Goal: Transaction & Acquisition: Book appointment/travel/reservation

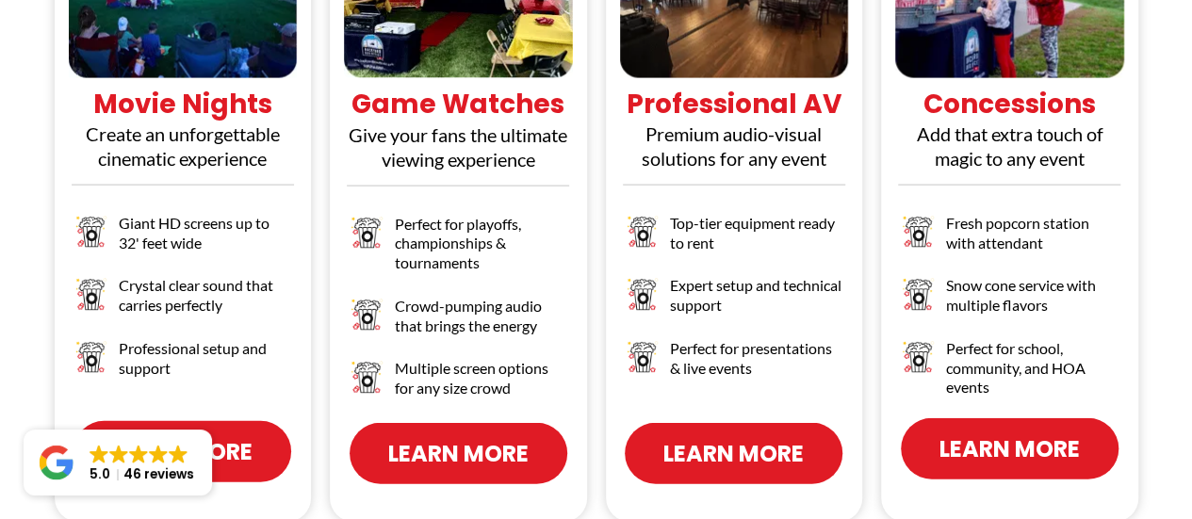
scroll to position [2029, 0]
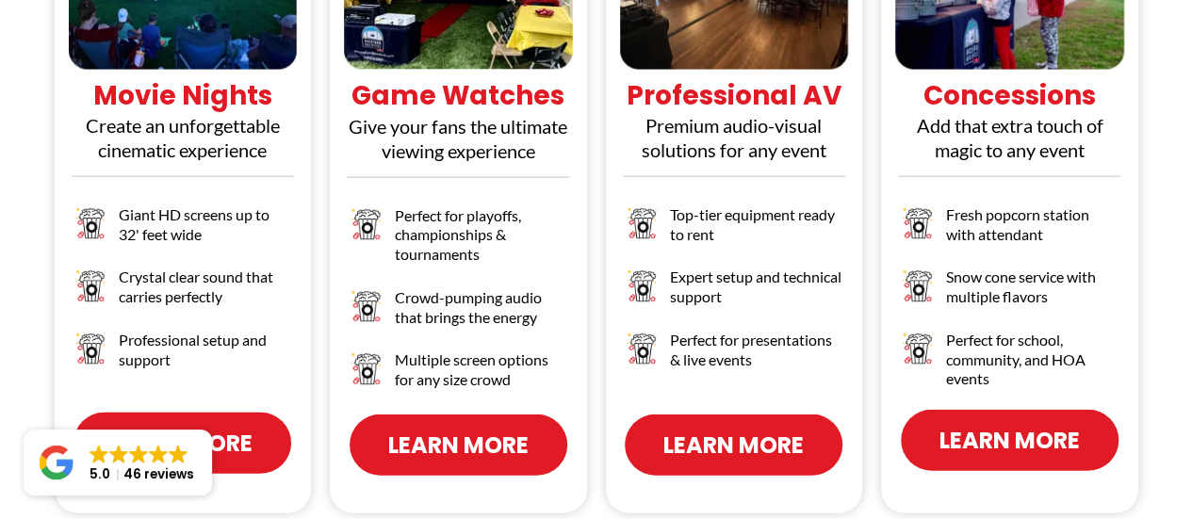
click at [233, 427] on span "Learn More" at bounding box center [182, 443] width 140 height 33
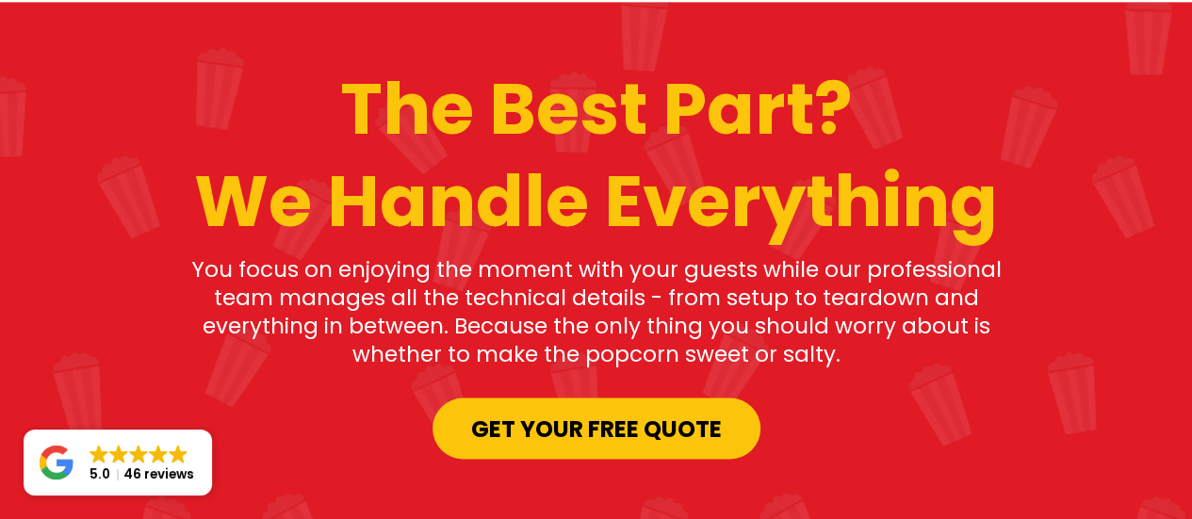
scroll to position [1386, 0]
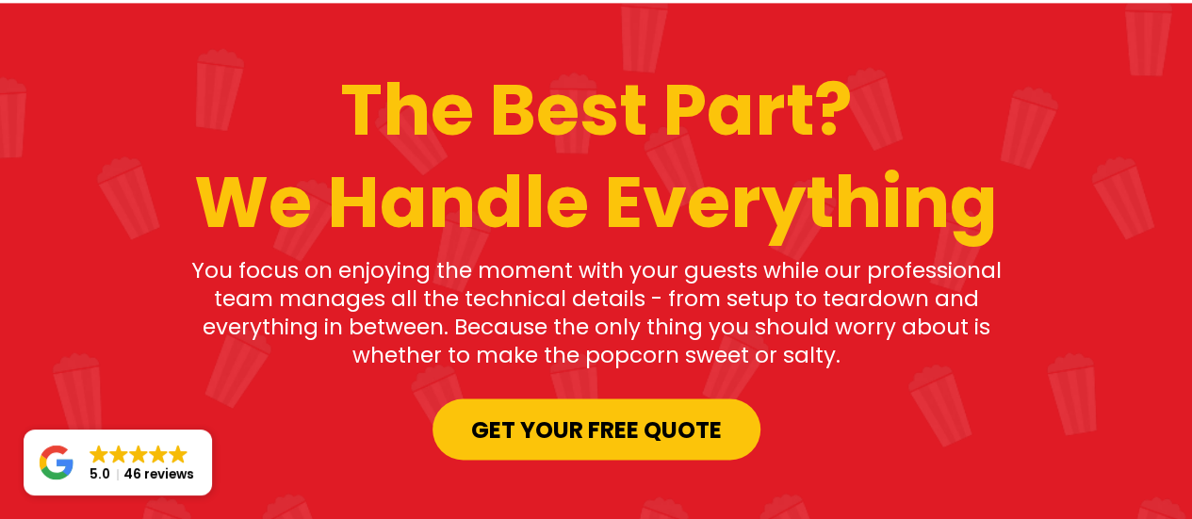
click at [562, 413] on span "Get your Free Quote" at bounding box center [596, 429] width 251 height 33
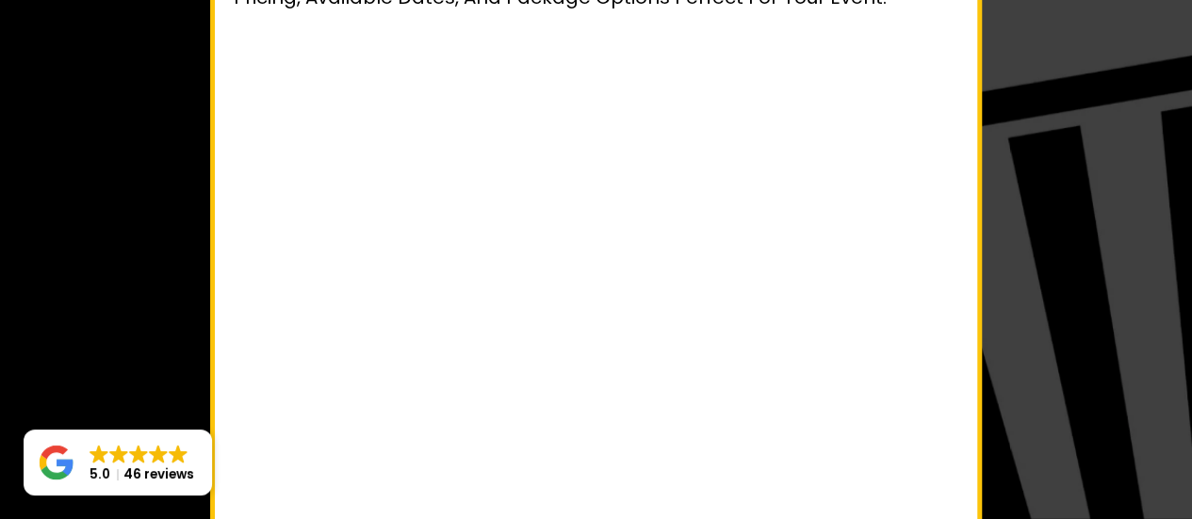
scroll to position [275, 0]
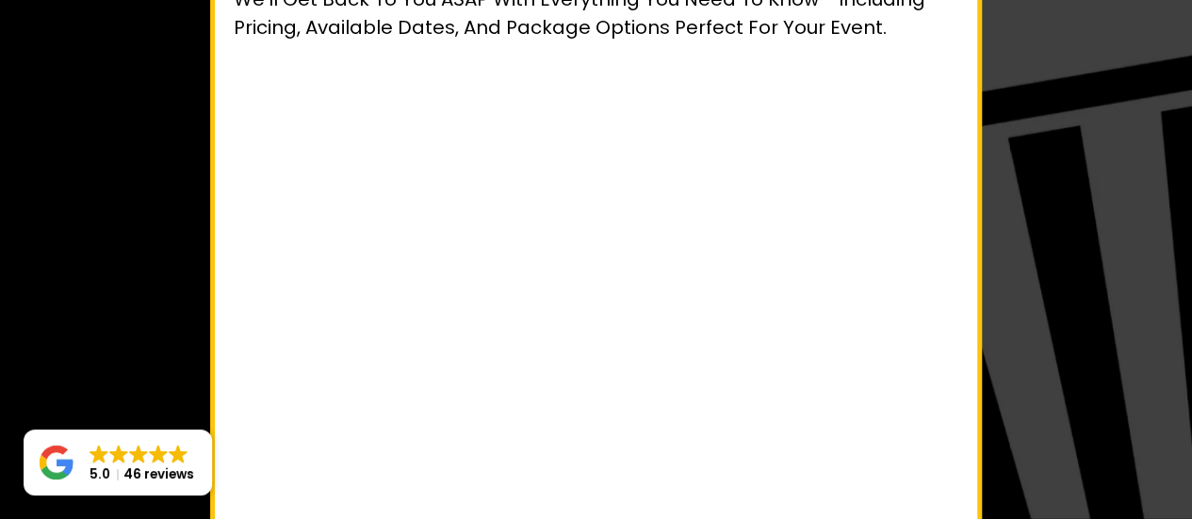
click at [1052, 206] on div "Get Your Free Event Quote Planning something special? Awesome. Fill out the qui…" at bounding box center [596, 325] width 1102 height 927
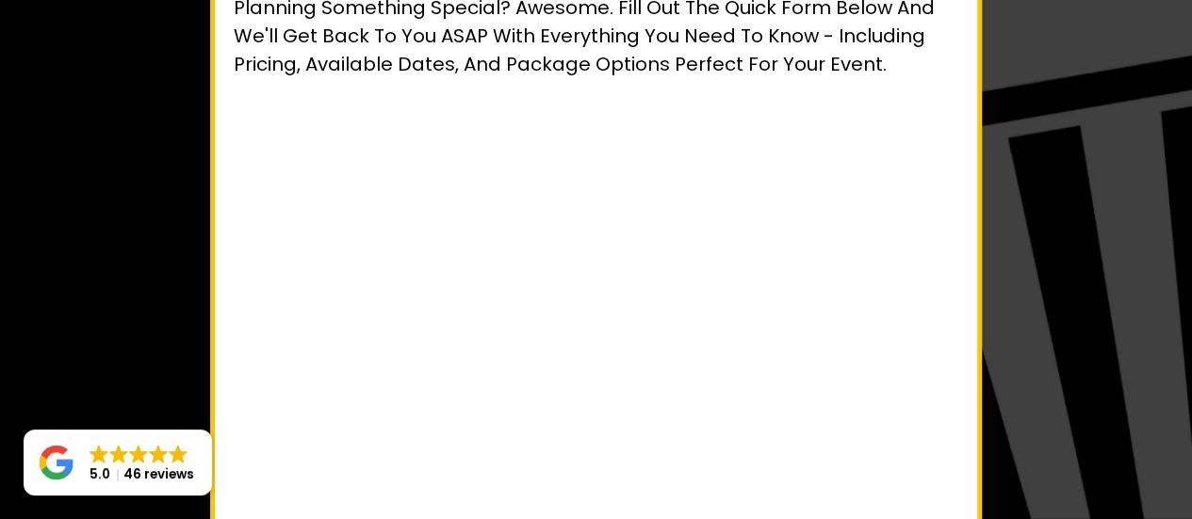
scroll to position [205, 0]
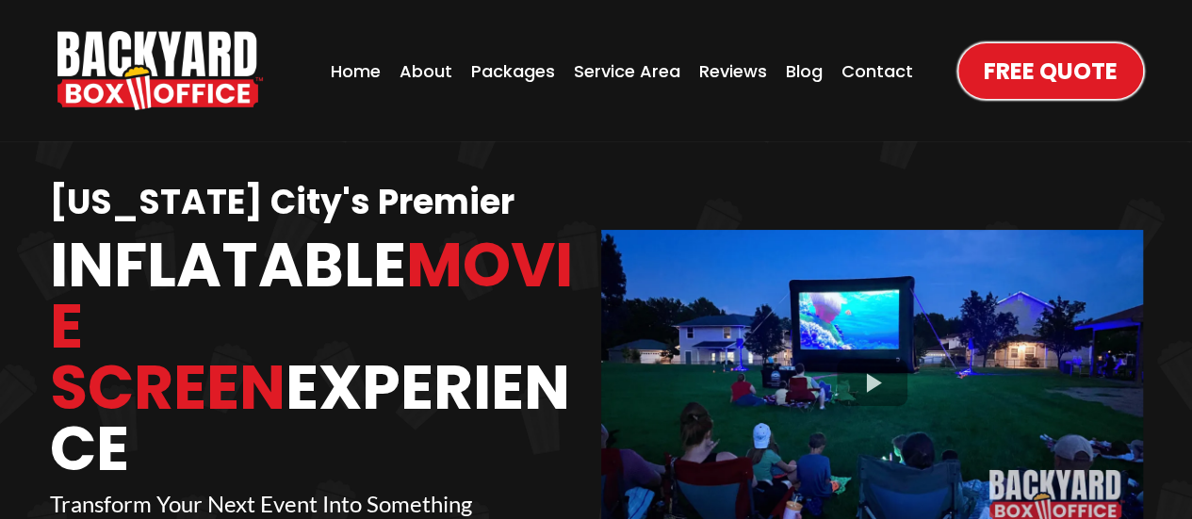
scroll to position [7, 0]
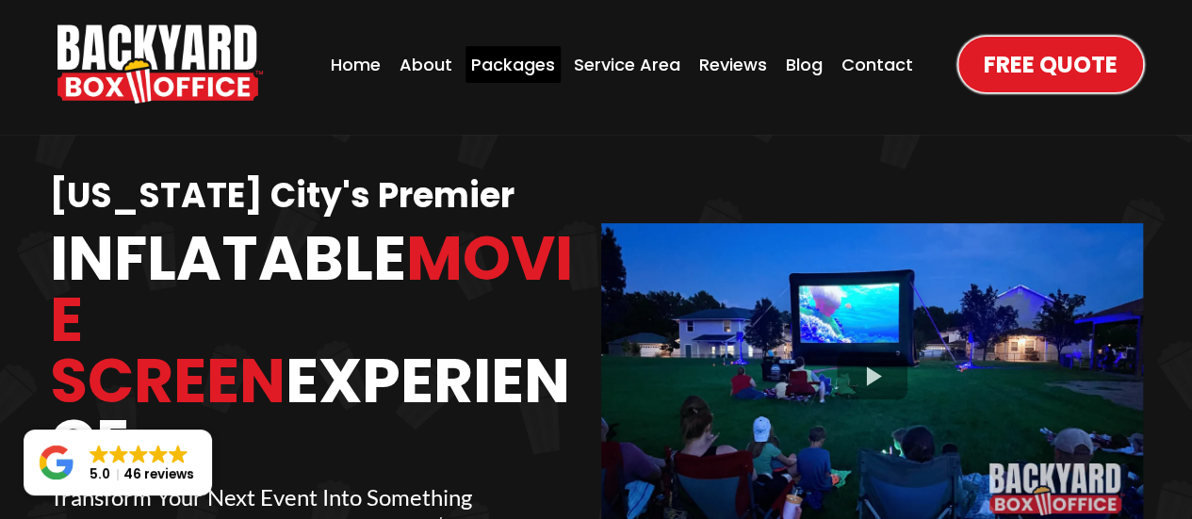
click at [528, 62] on div "Packages" at bounding box center [512, 64] width 95 height 37
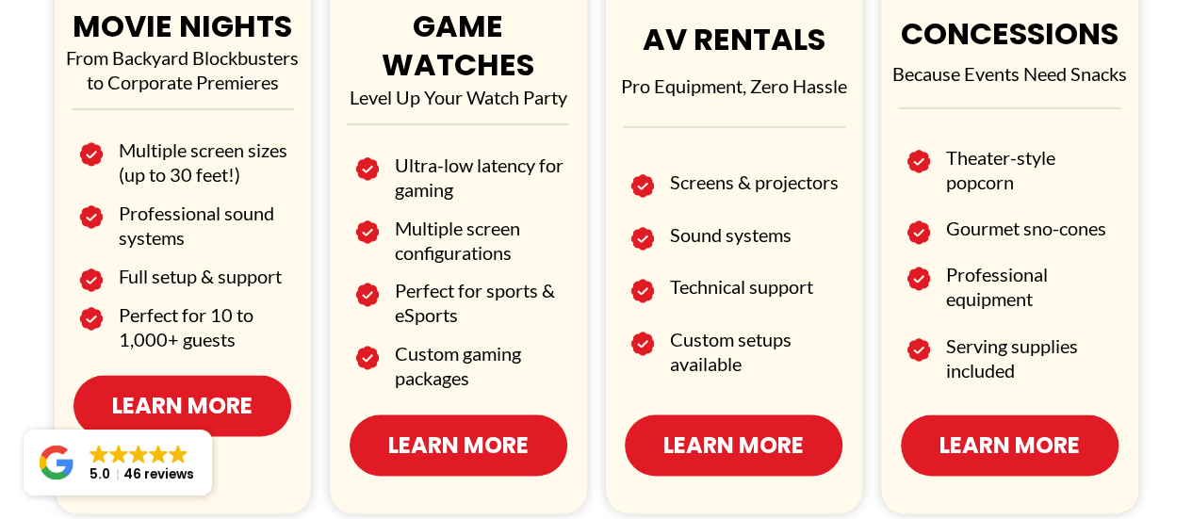
scroll to position [1282, 0]
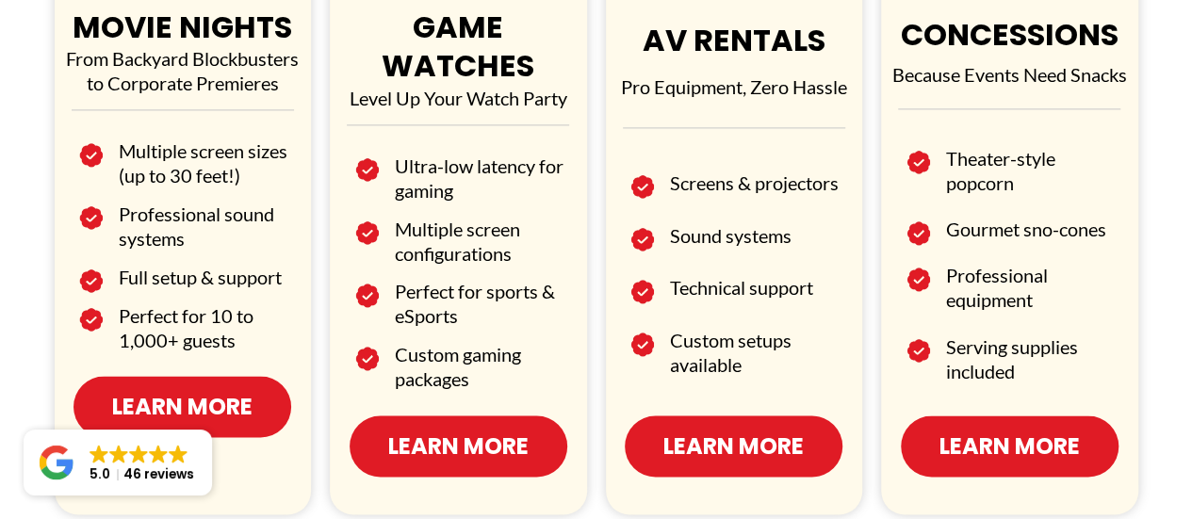
click at [637, 448] on div "AV RENTALS Pro Equipment, Zero Hassle Screens & projectors Sound systems Techni…" at bounding box center [734, 204] width 257 height 620
click at [685, 430] on span "Learn More" at bounding box center [733, 446] width 140 height 33
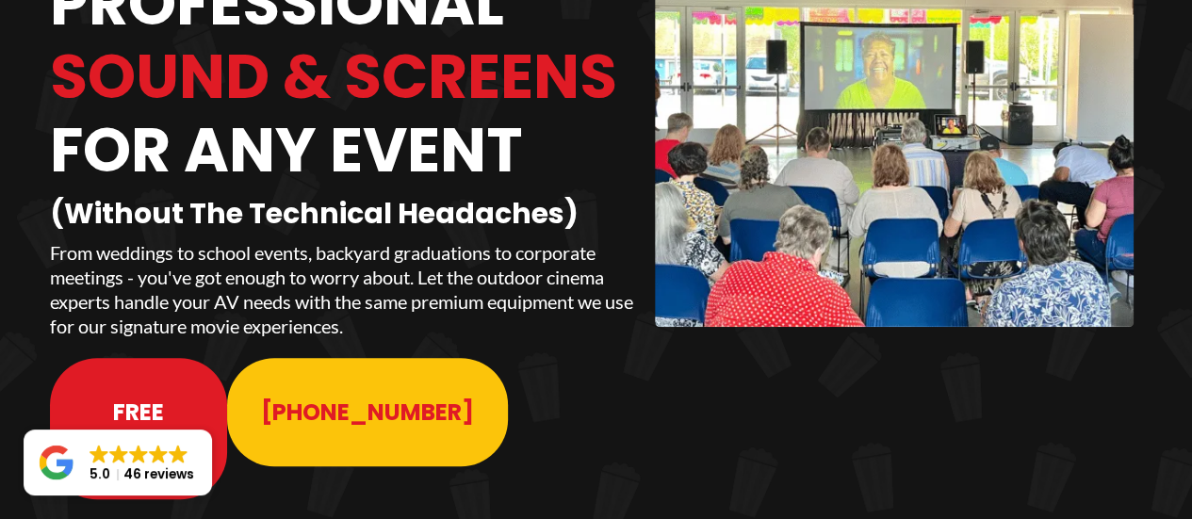
scroll to position [249, 0]
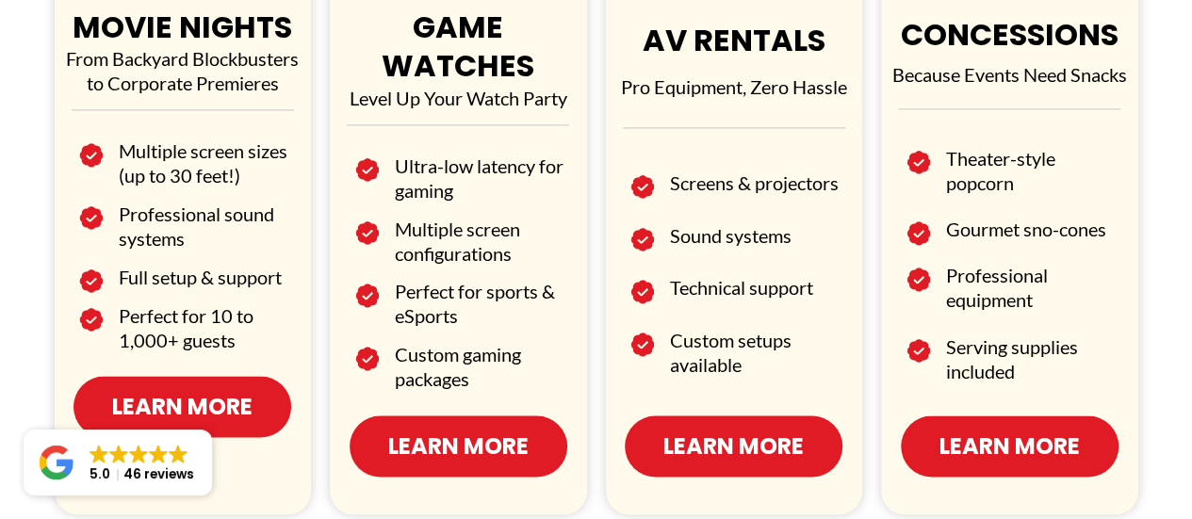
click at [216, 408] on span "Learn More" at bounding box center [182, 406] width 140 height 33
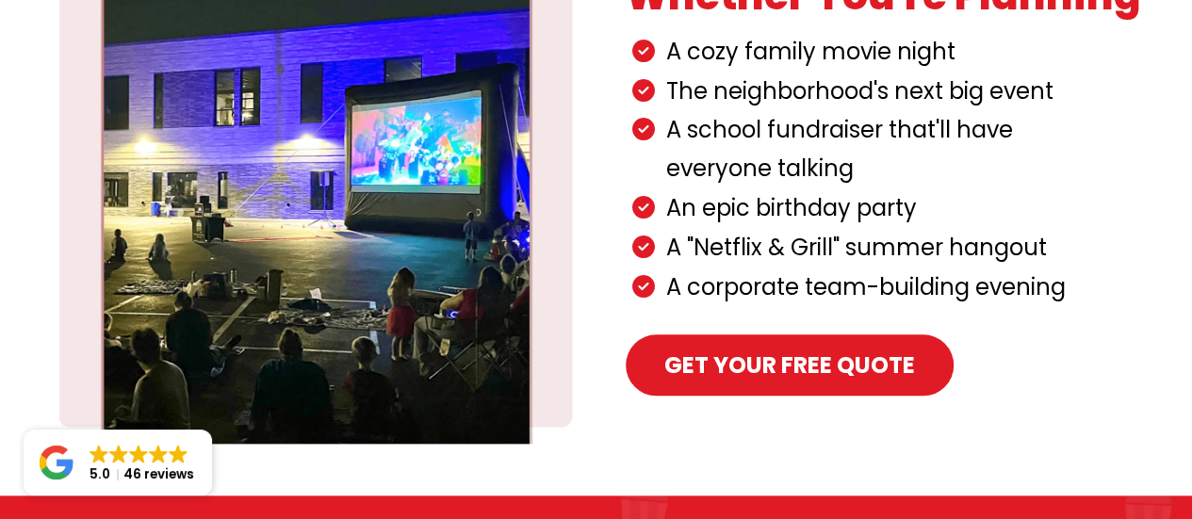
scroll to position [892, 0]
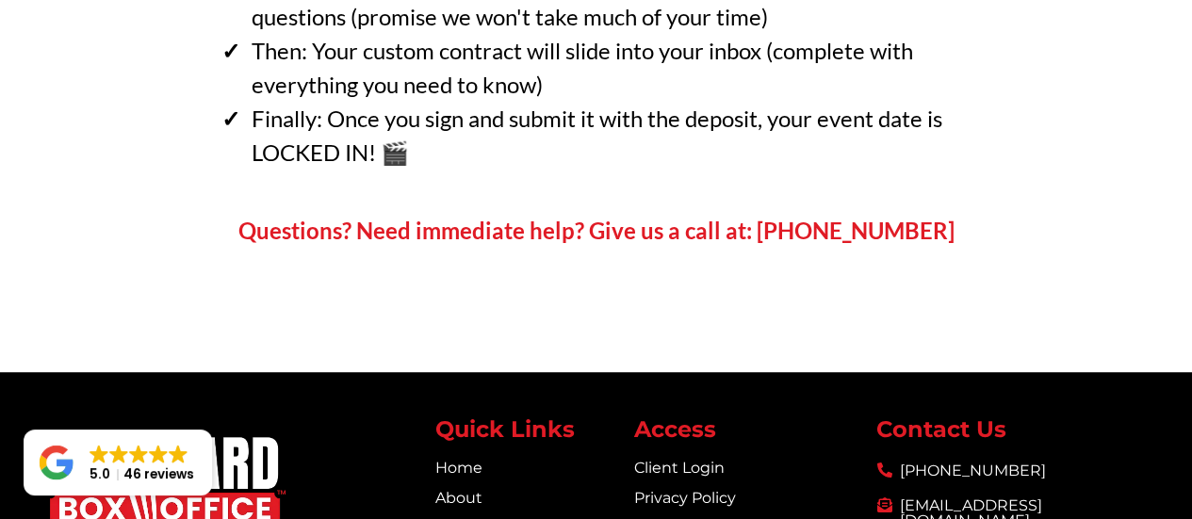
scroll to position [498, 0]
